Goal: Task Accomplishment & Management: Use online tool/utility

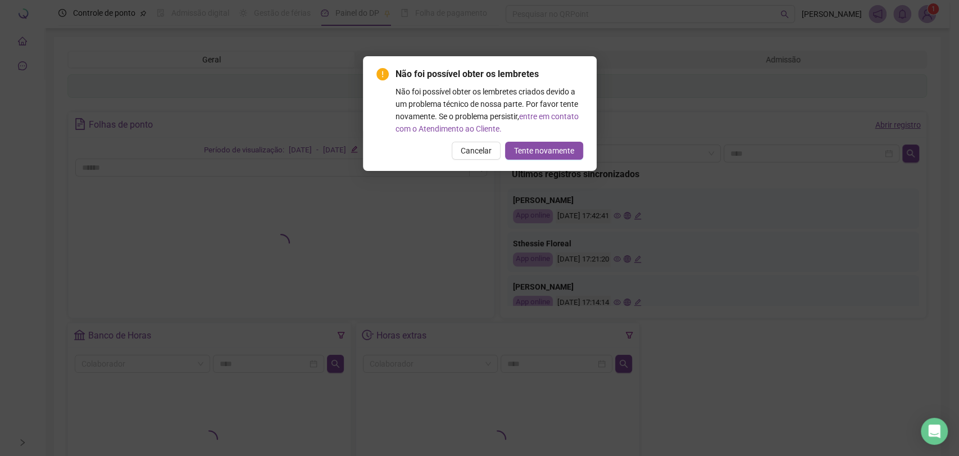
click at [490, 154] on span "Cancelar" at bounding box center [476, 150] width 31 height 12
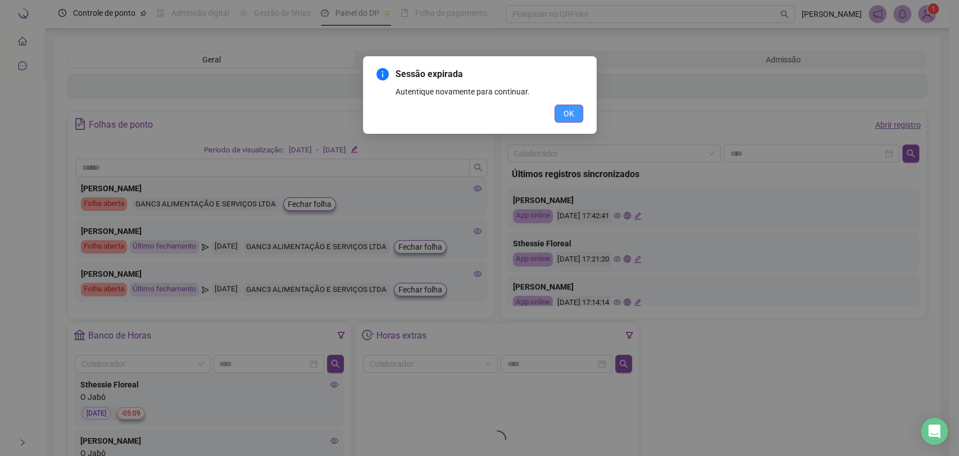
click at [566, 116] on span "OK" at bounding box center [568, 113] width 11 height 12
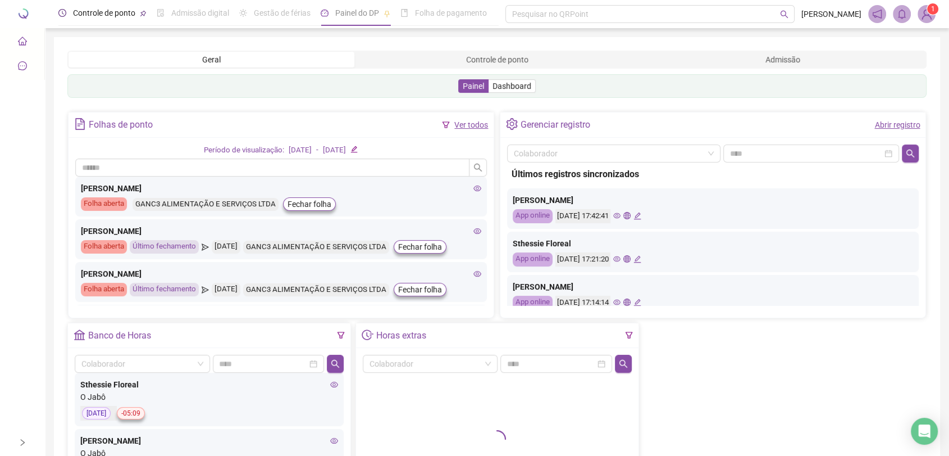
click at [120, 10] on span "Controle de ponto" at bounding box center [104, 12] width 62 height 9
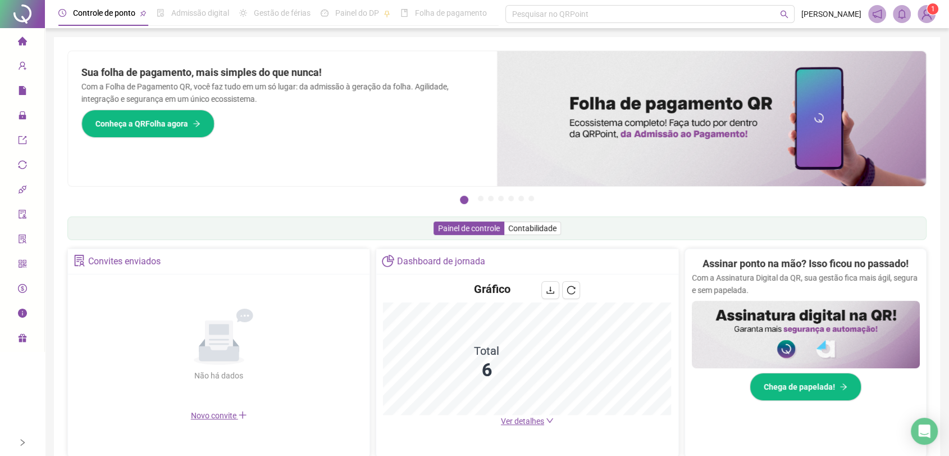
click at [93, 12] on span "Controle de ponto" at bounding box center [104, 12] width 62 height 9
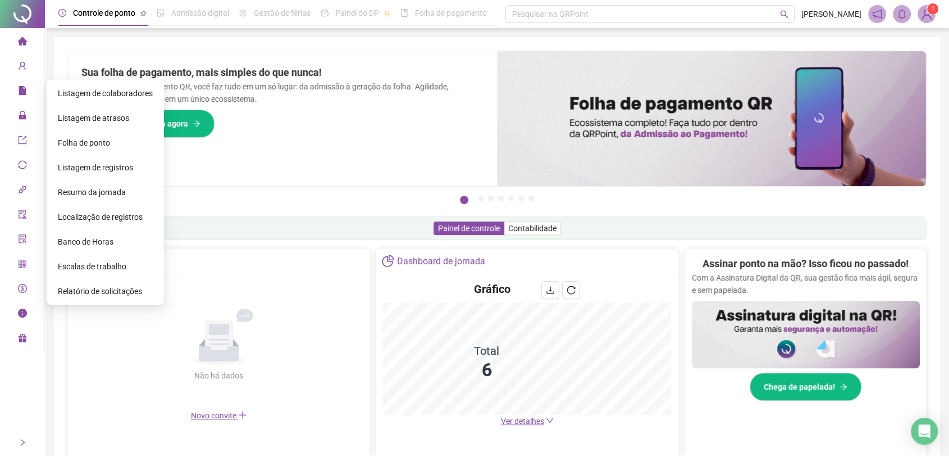
click at [104, 146] on span "Folha de ponto" at bounding box center [84, 142] width 52 height 9
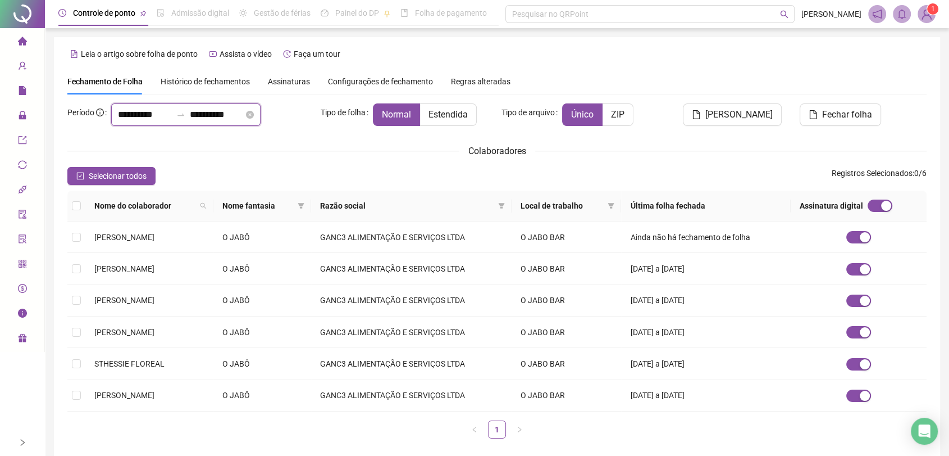
click at [237, 113] on input "**********" at bounding box center [217, 114] width 54 height 13
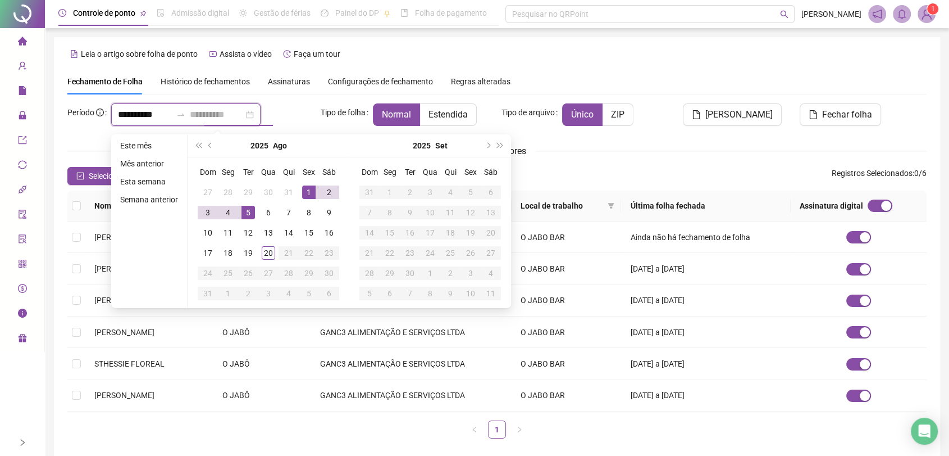
type input "**********"
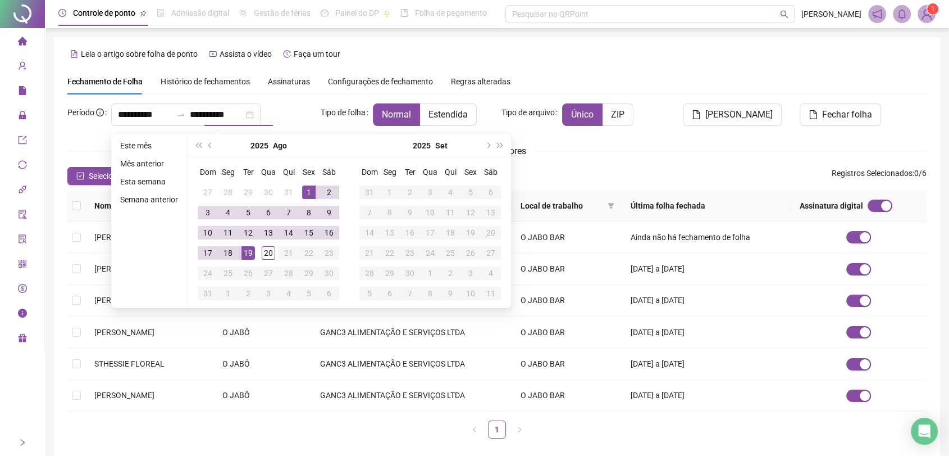
click at [397, 53] on div "Leia o artigo sobre folha de ponto Assista o vídeo Faça um tour" at bounding box center [496, 54] width 859 height 18
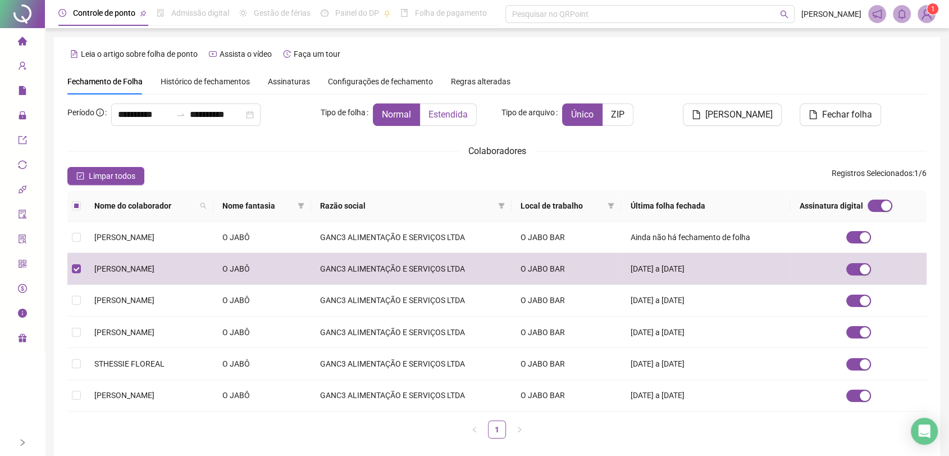
click at [448, 115] on span "Estendida" at bounding box center [448, 114] width 39 height 11
click at [746, 117] on span "[PERSON_NAME]" at bounding box center [738, 114] width 67 height 13
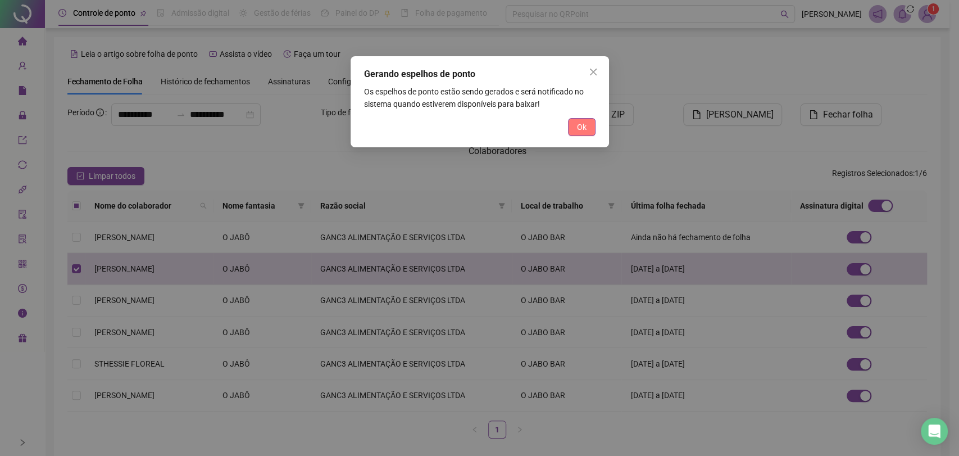
click at [581, 130] on span "Ok" at bounding box center [582, 127] width 10 height 12
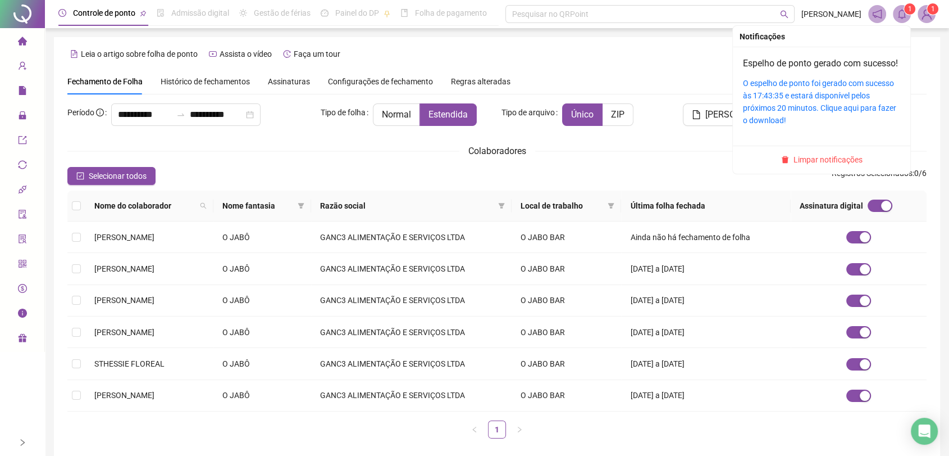
click at [903, 14] on icon "bell" at bounding box center [902, 14] width 10 height 10
click at [807, 107] on link "O espelho de ponto foi gerado com sucesso às 17:43:35 e estará disponível pelos…" at bounding box center [819, 102] width 153 height 46
